Goal: Check status: Check status

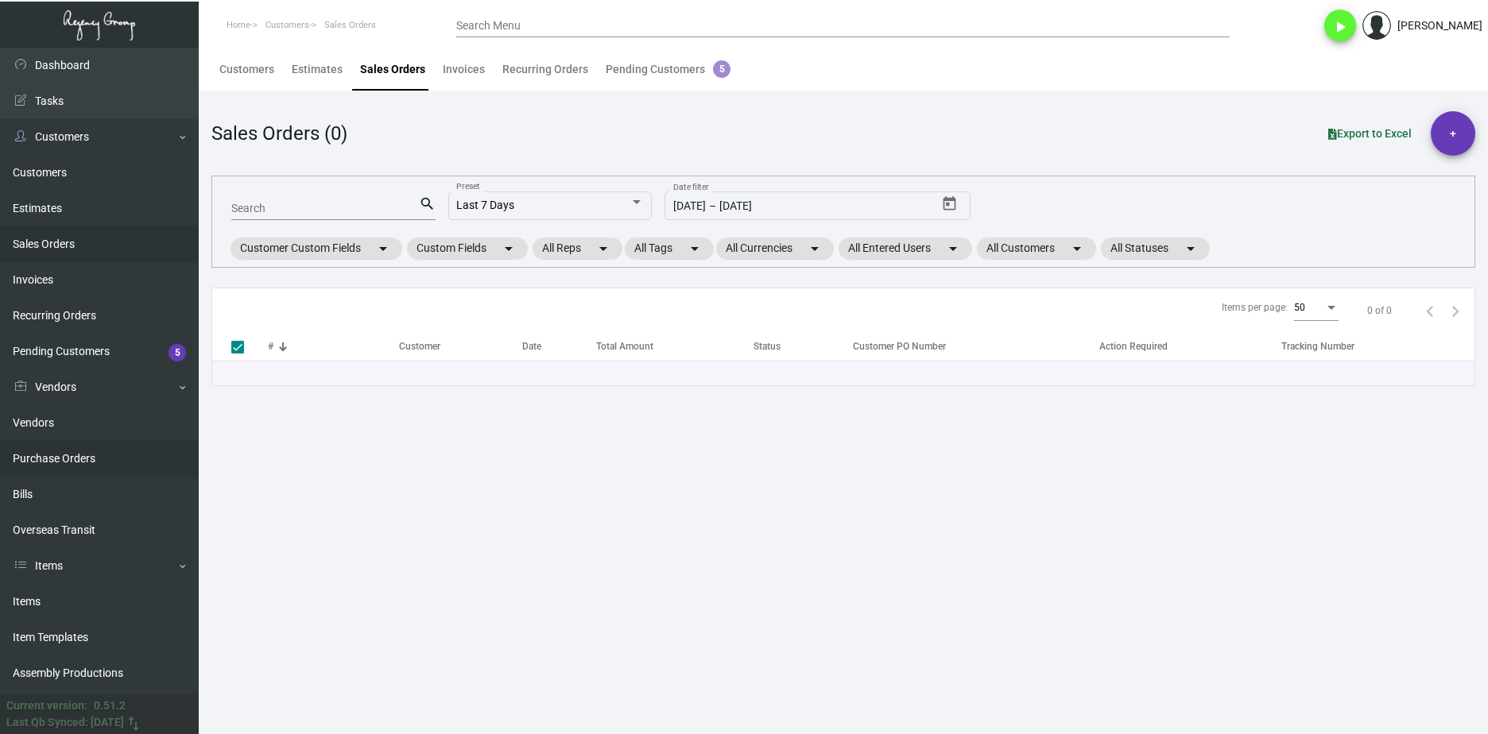
click at [112, 460] on link "Purchase Orders" at bounding box center [99, 459] width 199 height 36
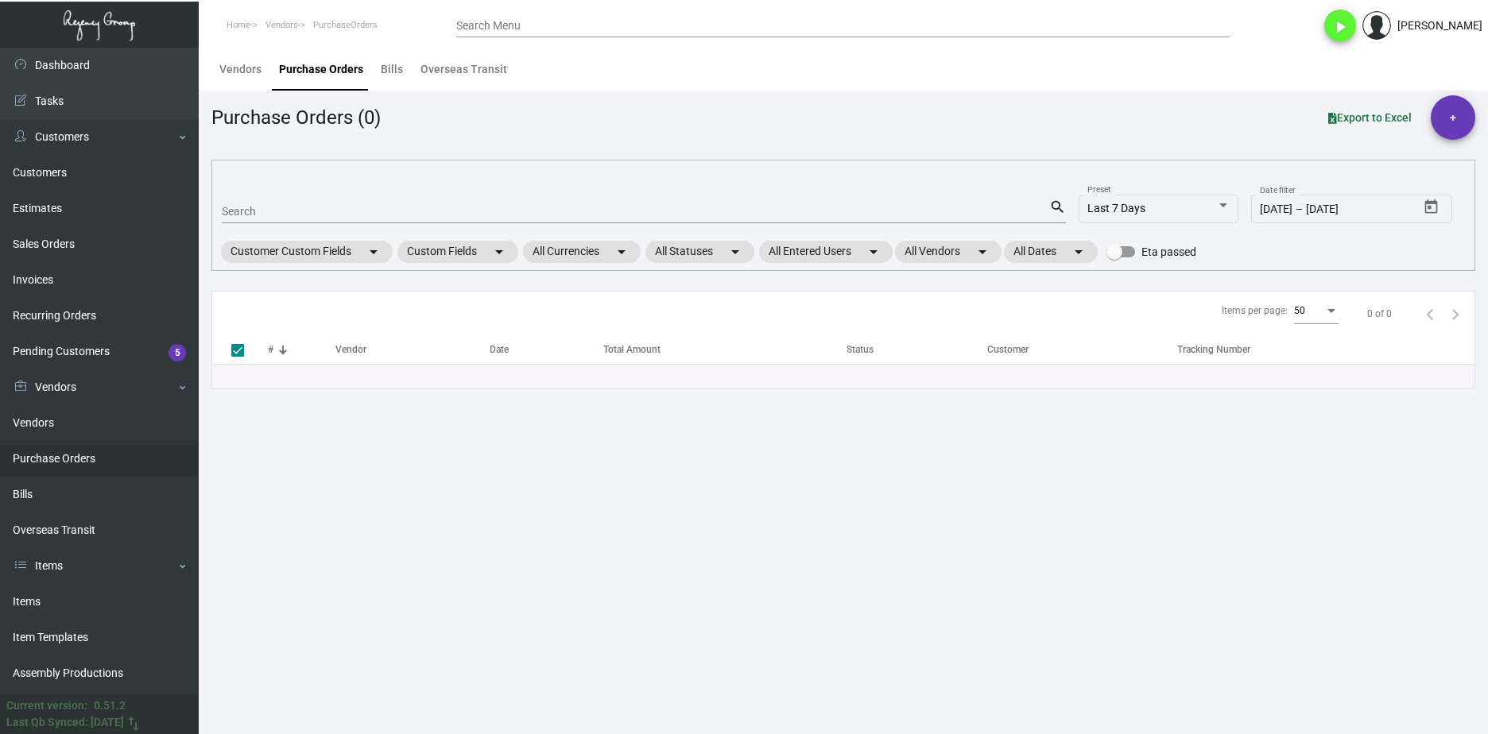
click at [331, 204] on div "Search" at bounding box center [635, 211] width 827 height 25
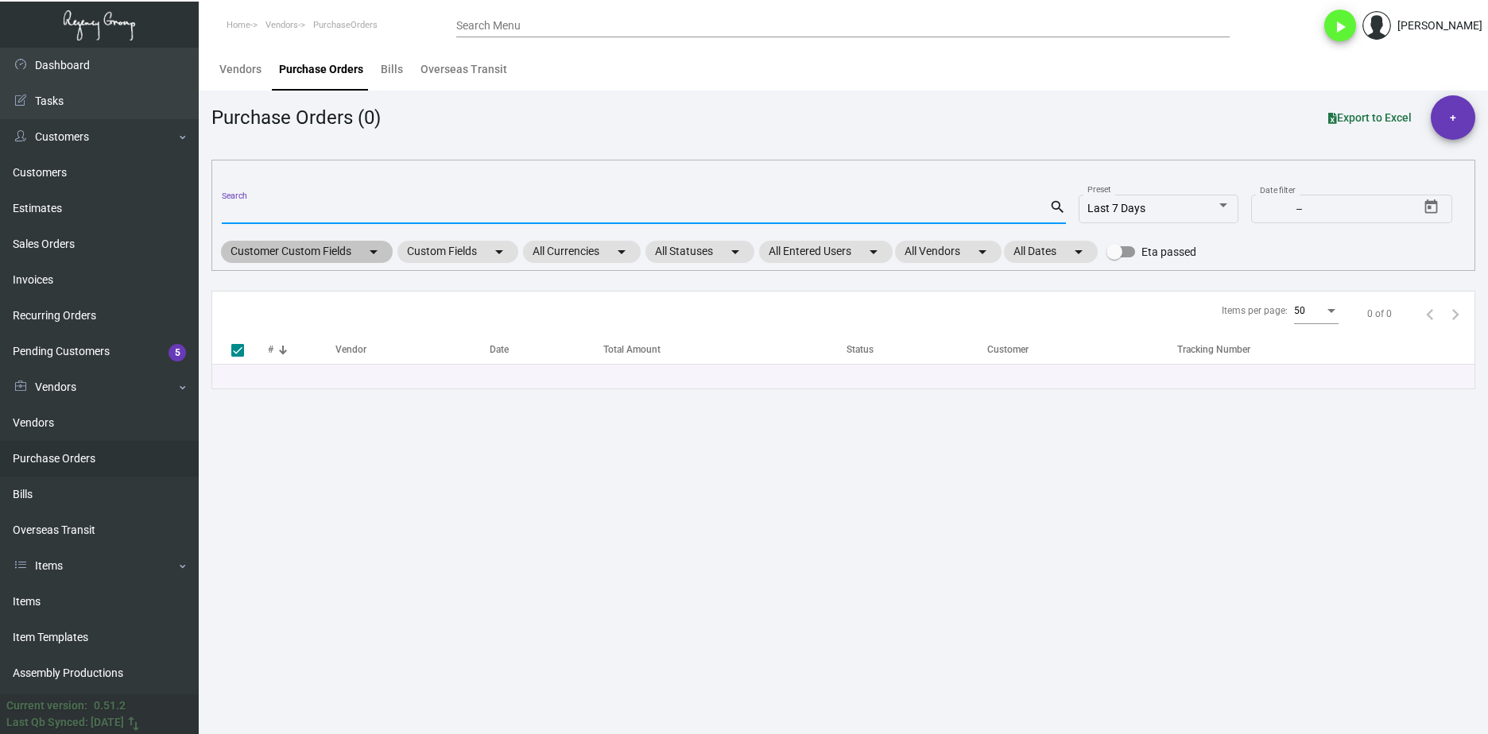
checkbox input "false"
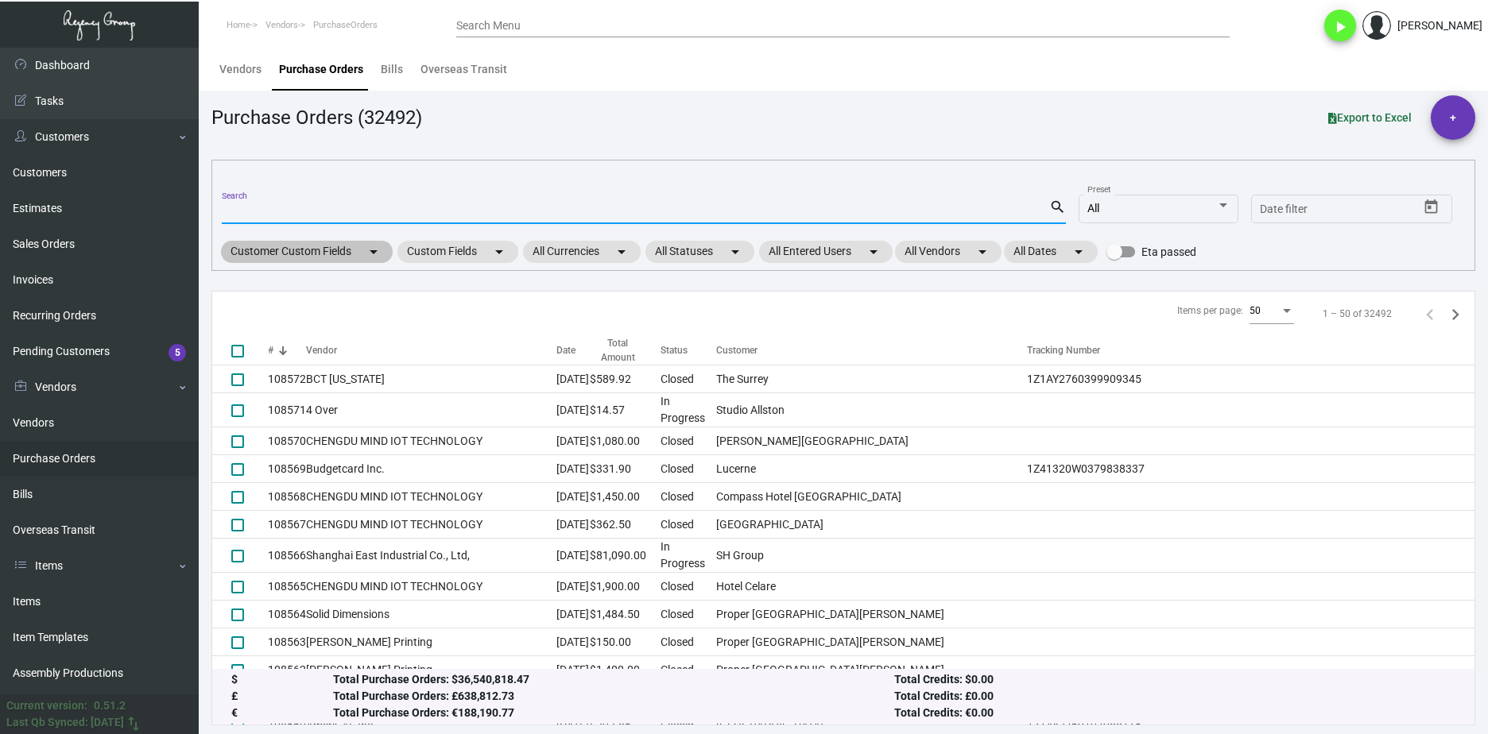
paste input "107748"
type input "107748"
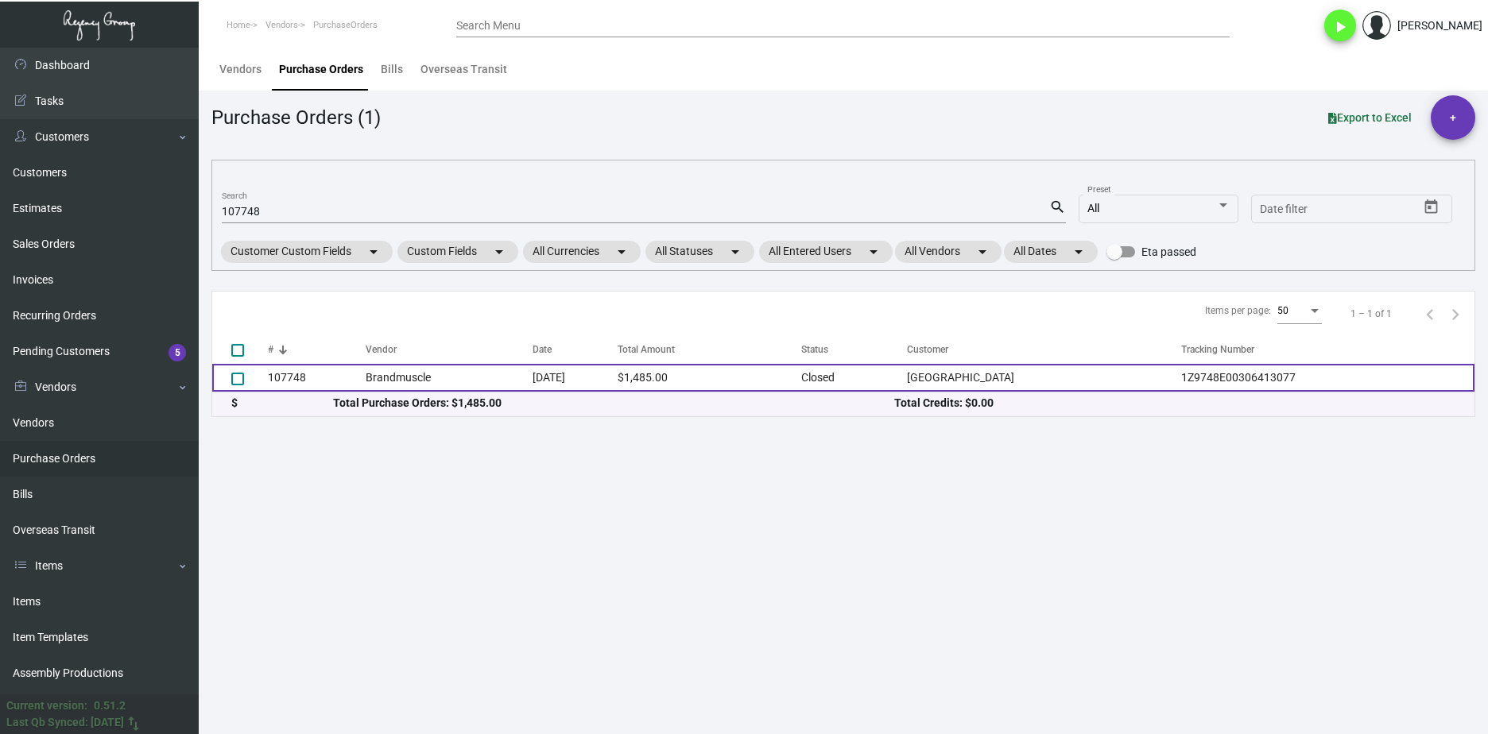
click at [284, 381] on td "107748" at bounding box center [317, 378] width 98 height 28
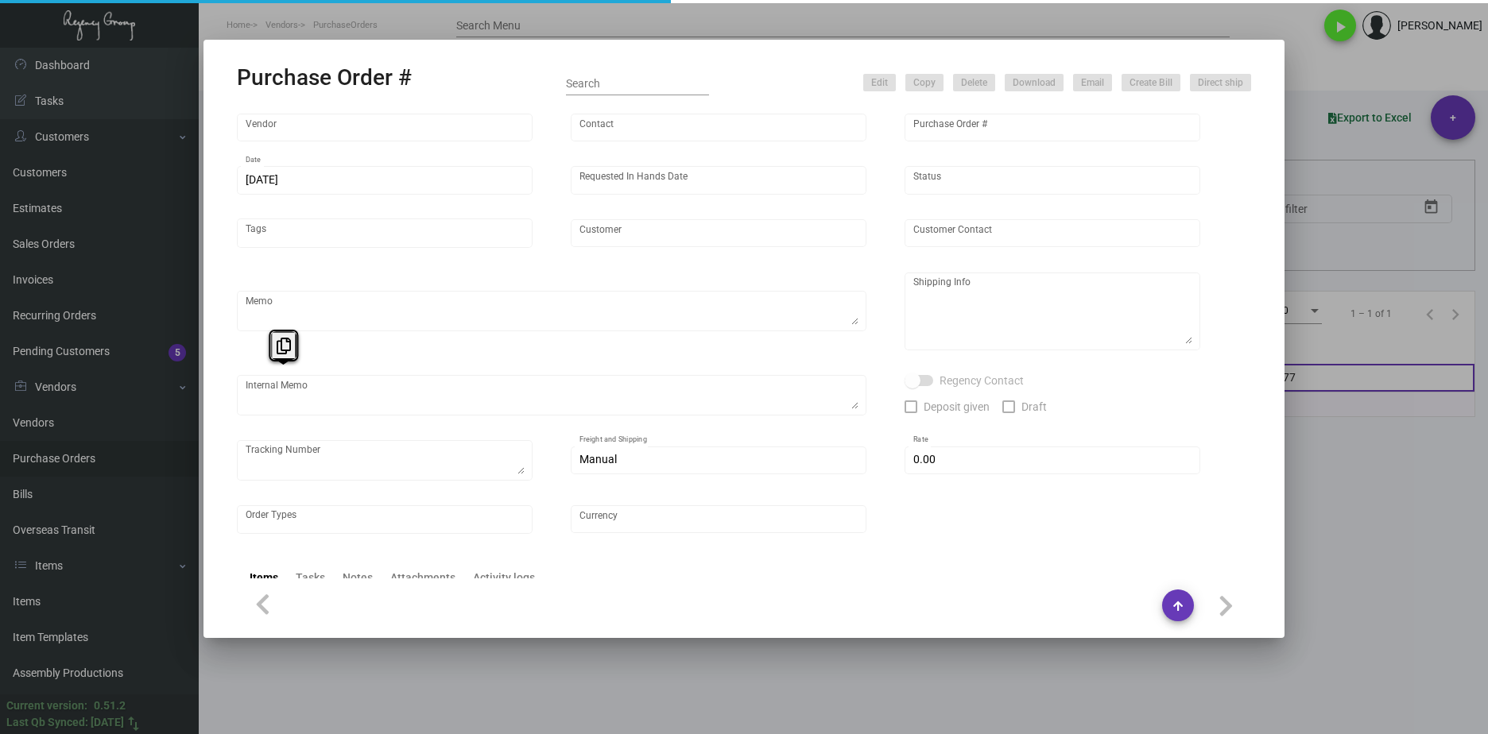
type input "Brandmuscle"
type input "[PERSON_NAME]"
type input "107748"
type input "[DATE]"
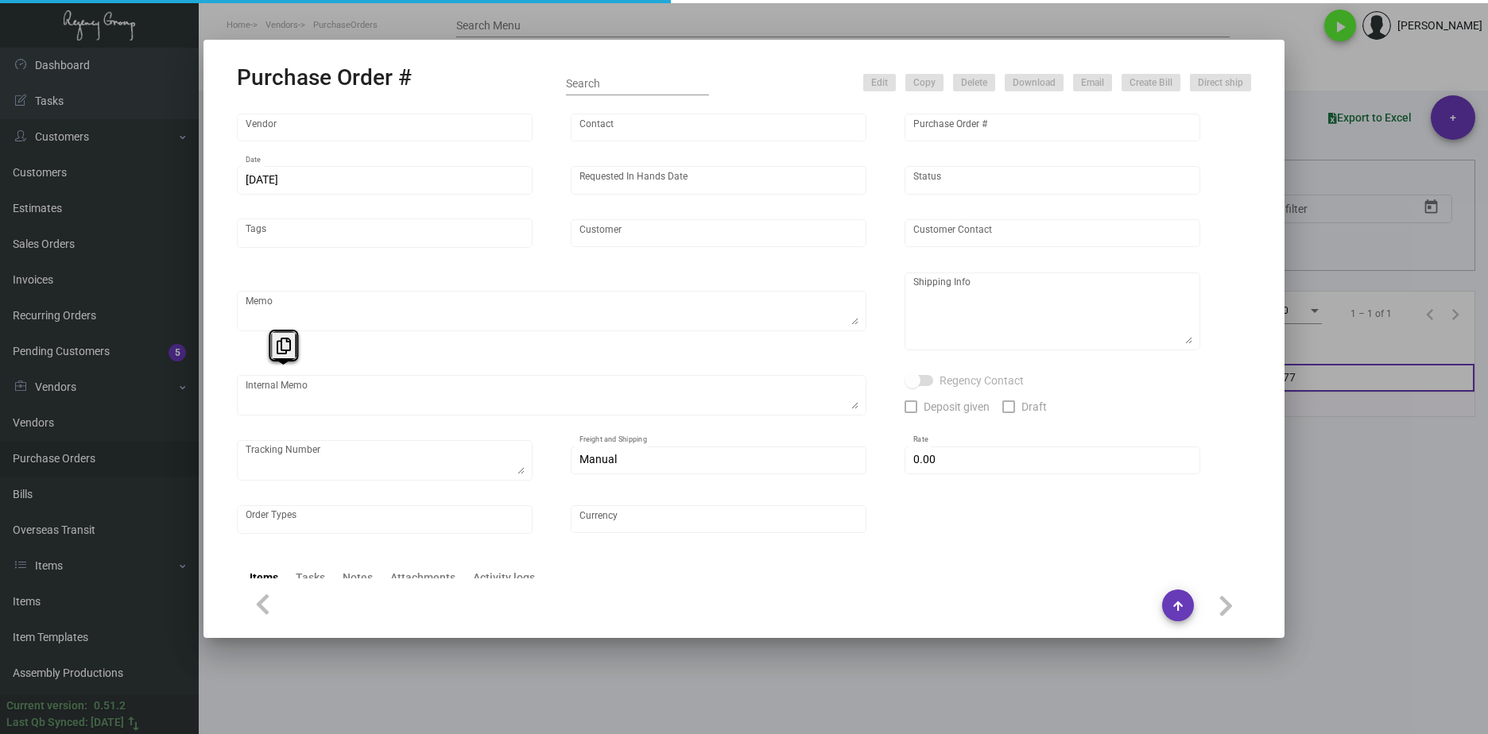
type input "[GEOGRAPHIC_DATA]"
type textarea "Please follow the sample we shipped. Sample: 1Z1AY2760397935481."
type textarea "[PERSON_NAME] Regency Group [GEOGRAPHIC_DATA] [STREET_ADDRESS][US_STATE]"
type textarea "Sample shipped UPS Ground - 1Z1AY2760397935481 AP - PLEASE CHECK WITH CRISTAL B…"
checkbox input "true"
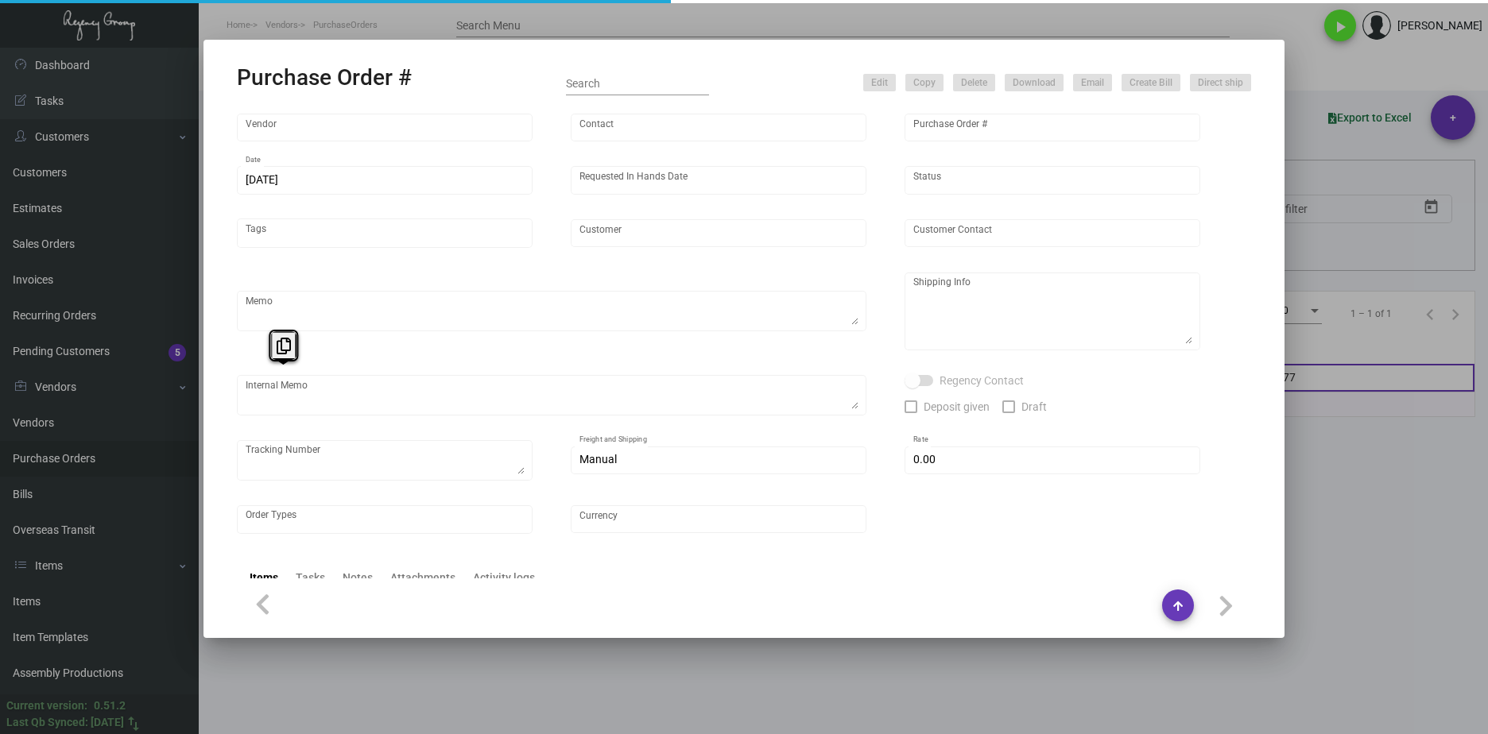
type textarea "1Z9748E00306413077"
type input "$ 0.00"
type input "United States Dollar $"
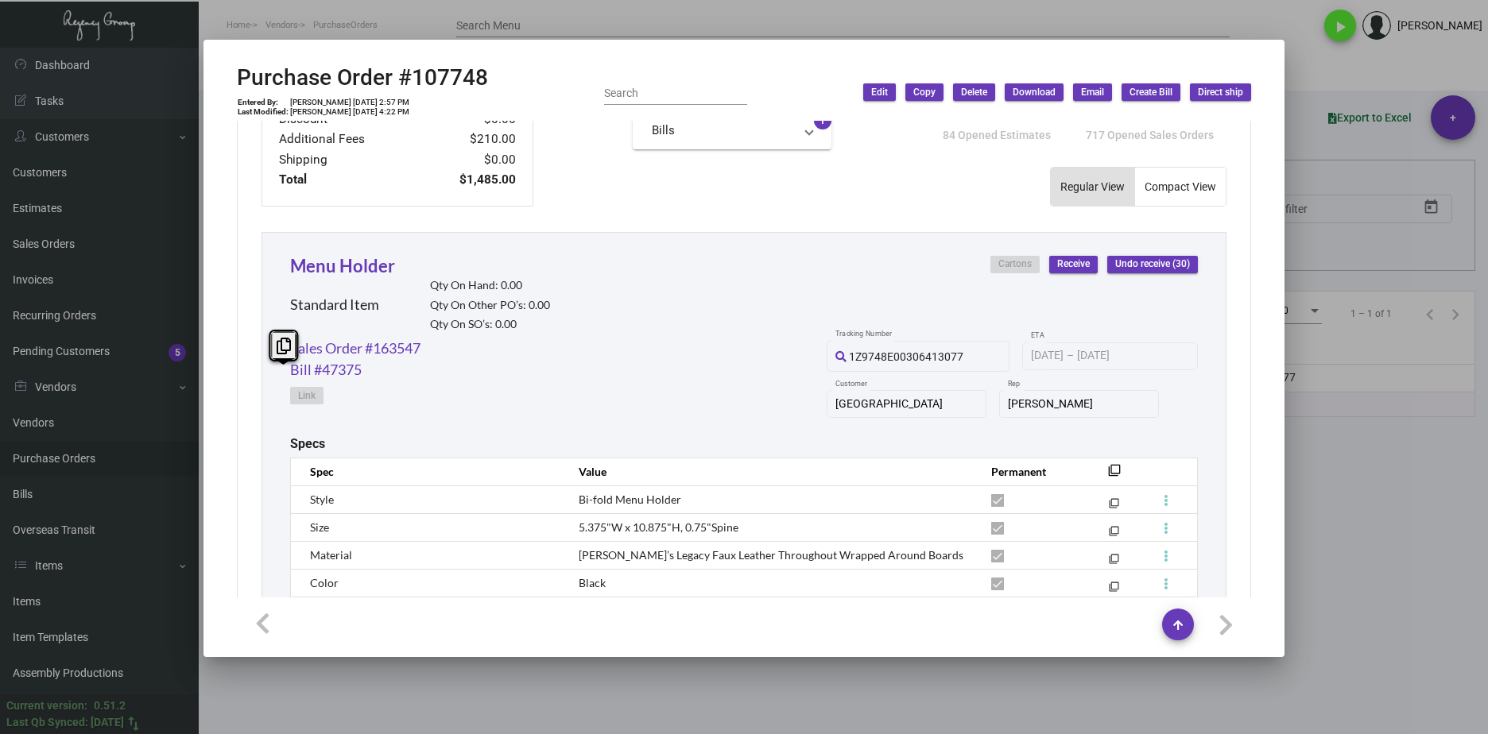
scroll to position [859, 0]
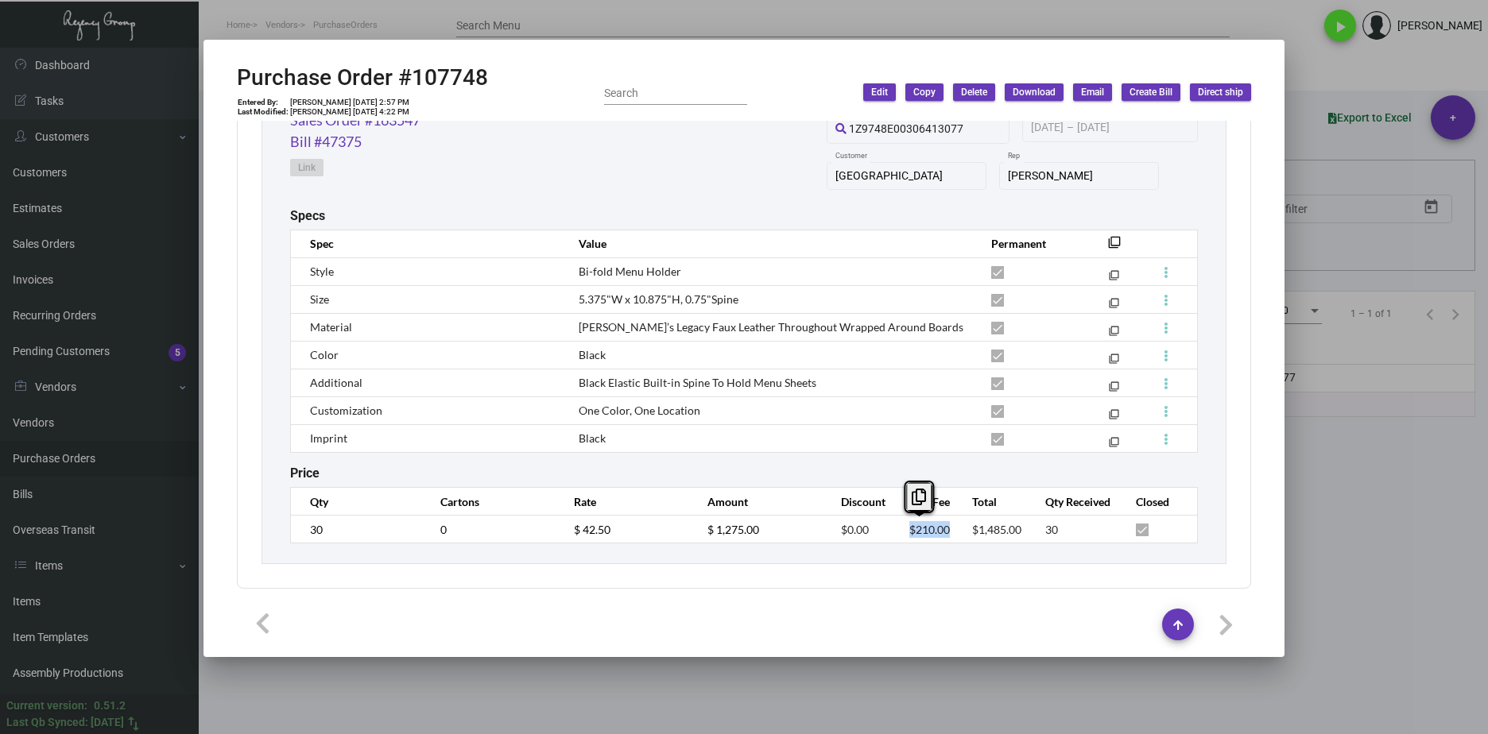
drag, startPoint x: 902, startPoint y: 528, endPoint x: 950, endPoint y: 528, distance: 48.5
click at [950, 528] on tr "30 0 $ 42.50 $ 1,275.00 $0.00 $210.00 $1,485.00 30" at bounding box center [744, 530] width 907 height 28
copy span "$210.00"
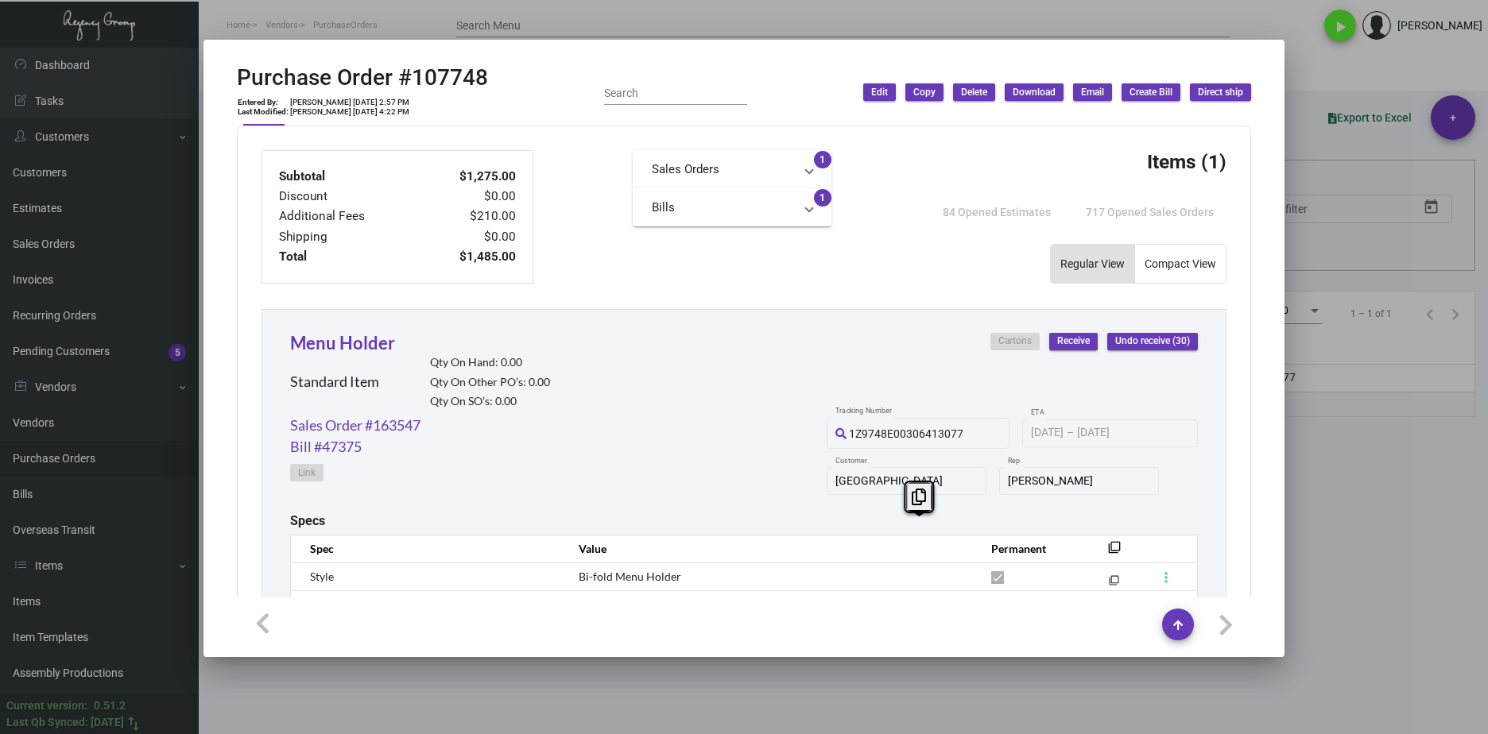
scroll to position [700, 0]
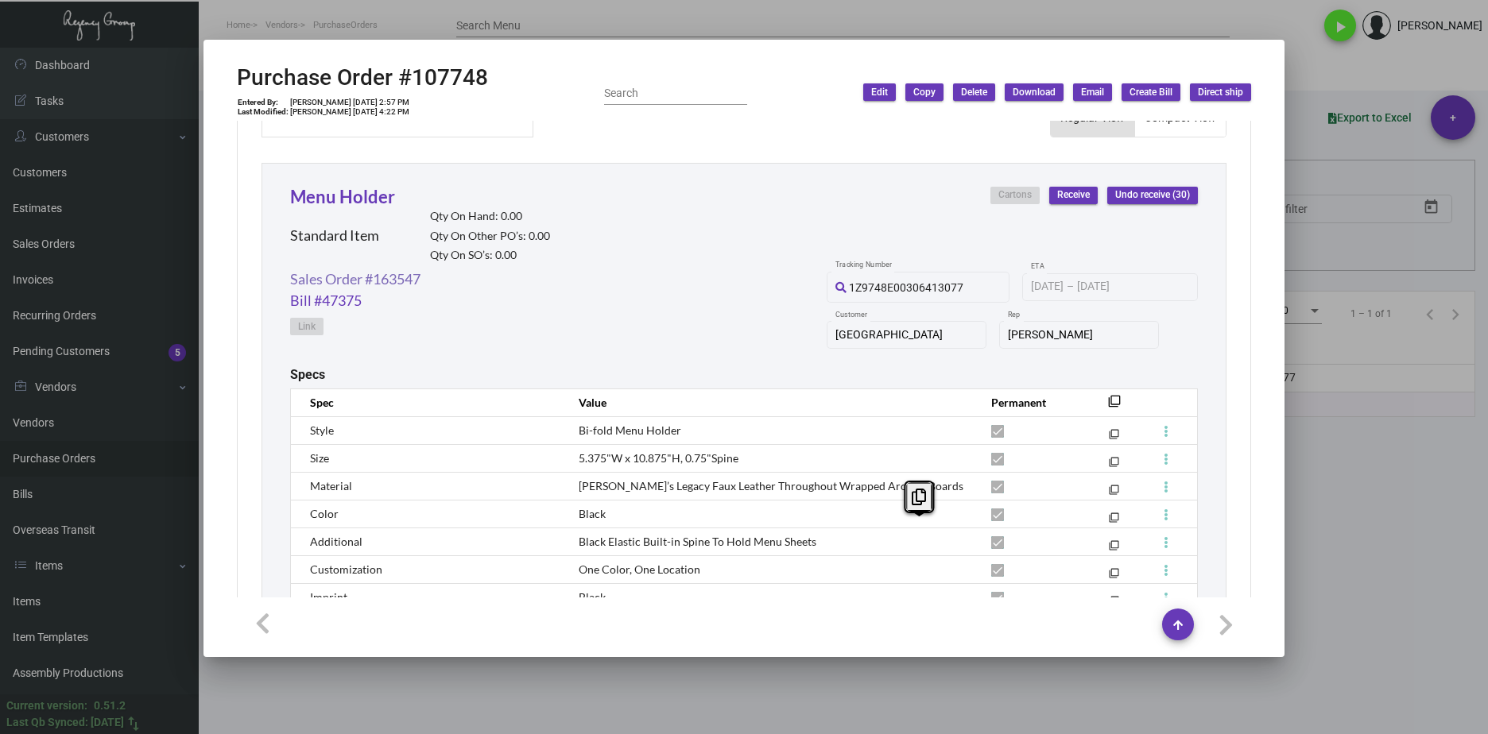
click at [407, 287] on link "Sales Order #163547" at bounding box center [355, 279] width 130 height 21
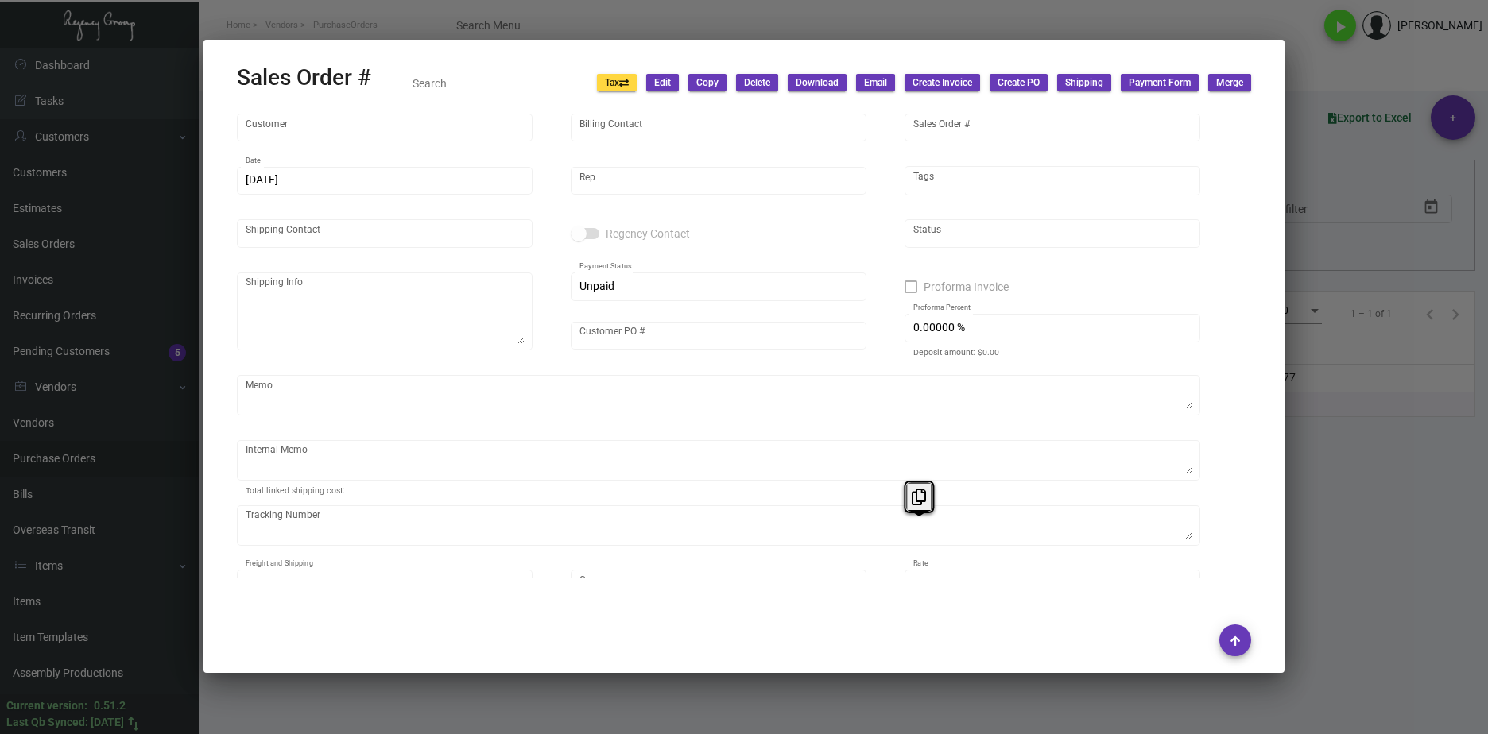
type input "[GEOGRAPHIC_DATA]"
type input "Accounts Payable"
type input "163547"
type input "[DATE]"
type input "[PERSON_NAME]"
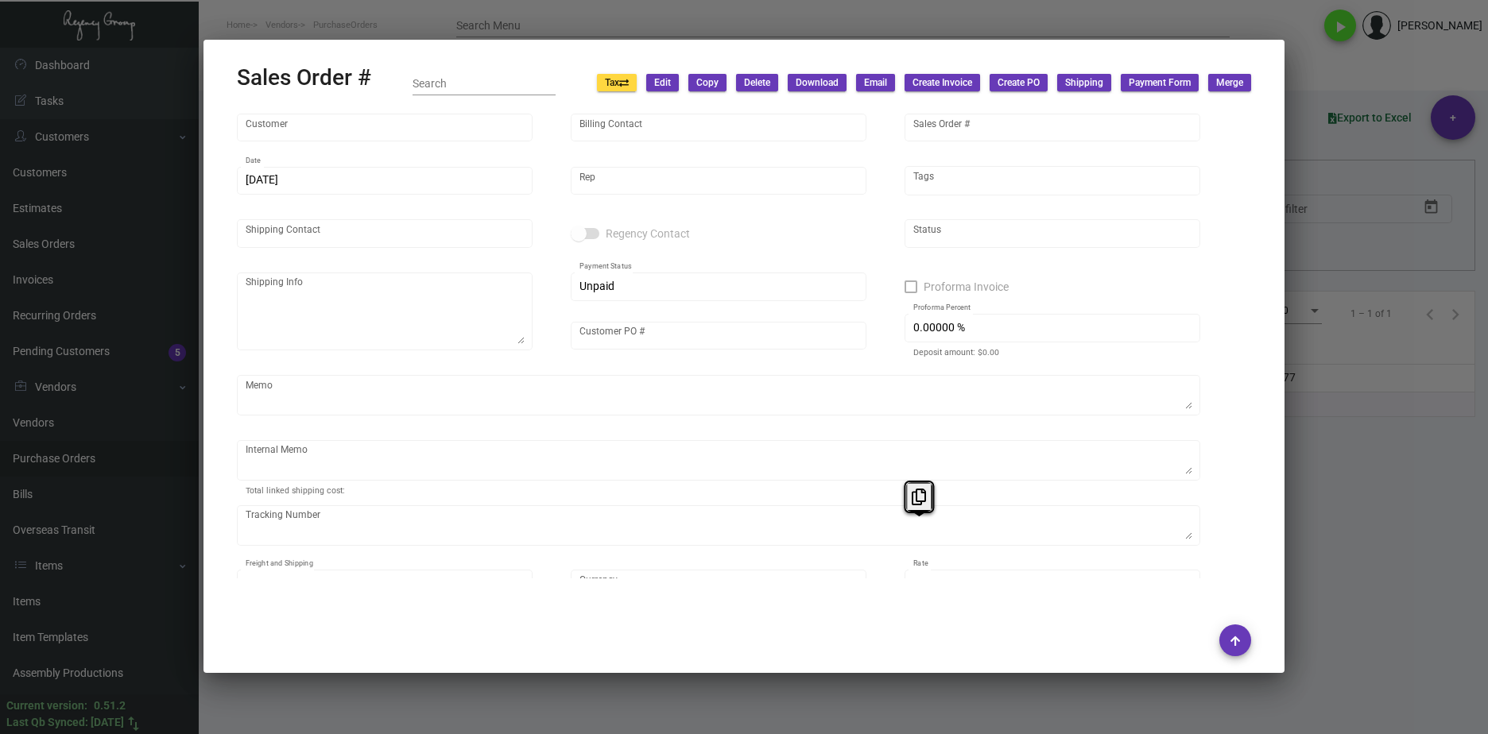
type input "[PERSON_NAME]"
type textarea "[GEOGRAPHIC_DATA] - [PERSON_NAME] Director of Venues [STREET_ADDRESS][US_STATE]"
type input "500144232"
type textarea "Shipped 11/27 UPS Ground Cost $11.28"
type input "United States Dollar $"
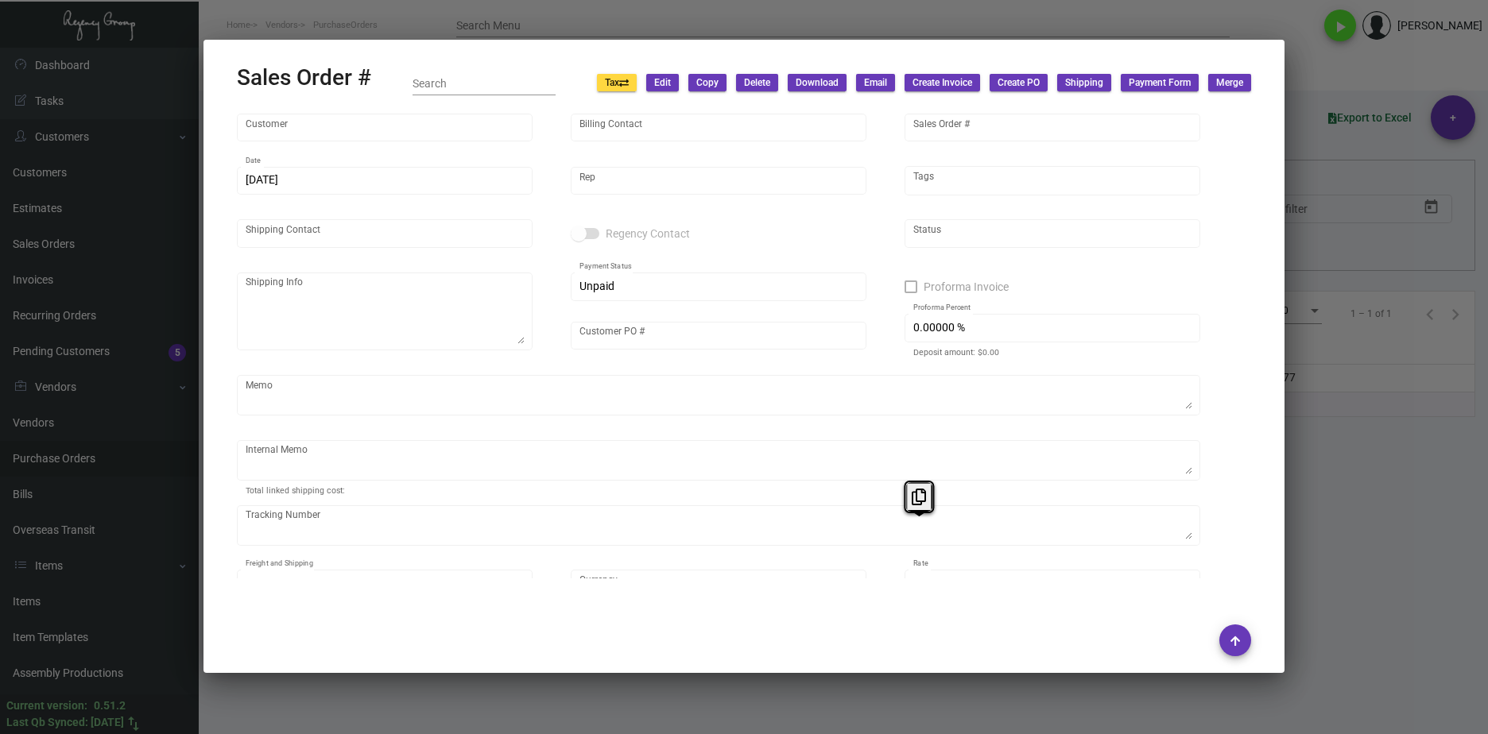
type input "$ 58.74"
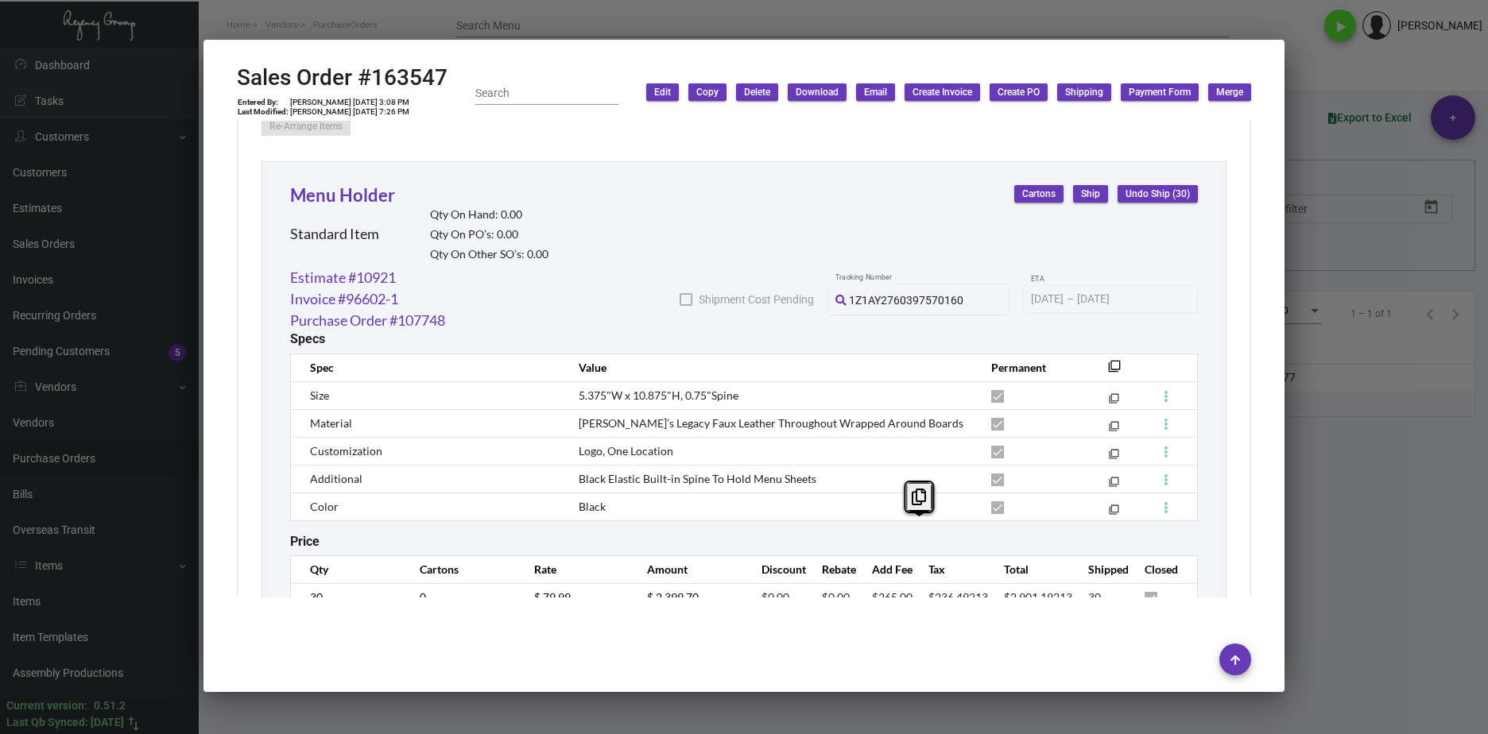
scroll to position [954, 0]
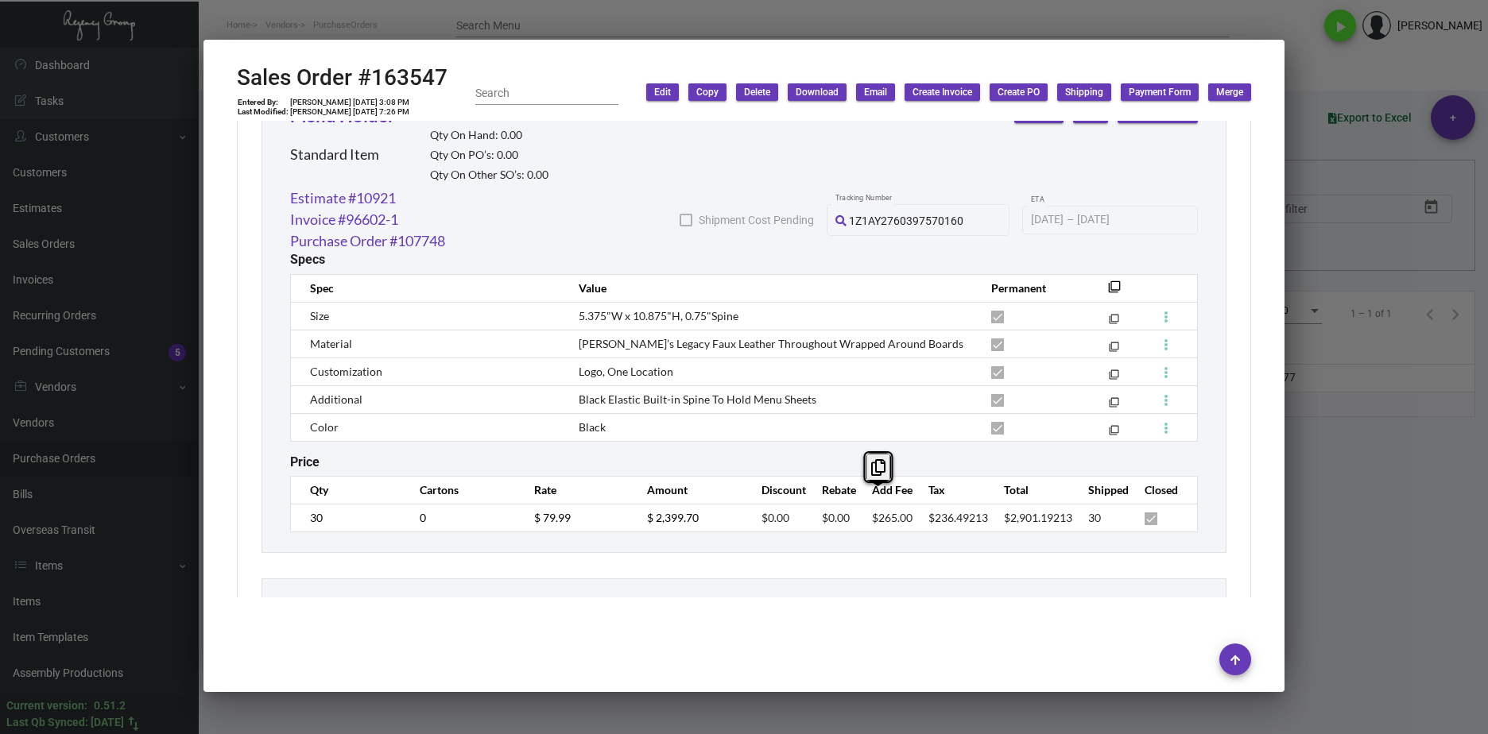
drag, startPoint x: 854, startPoint y: 504, endPoint x: 900, endPoint y: 506, distance: 46.2
click at [900, 506] on tr "30 0 $ 79.99 $ 2,399.70 $0.00 $0.00 $265.00 $236.49213 $2,901.19213 30" at bounding box center [744, 518] width 907 height 28
copy span "$265.00"
